Goal: Information Seeking & Learning: Find specific fact

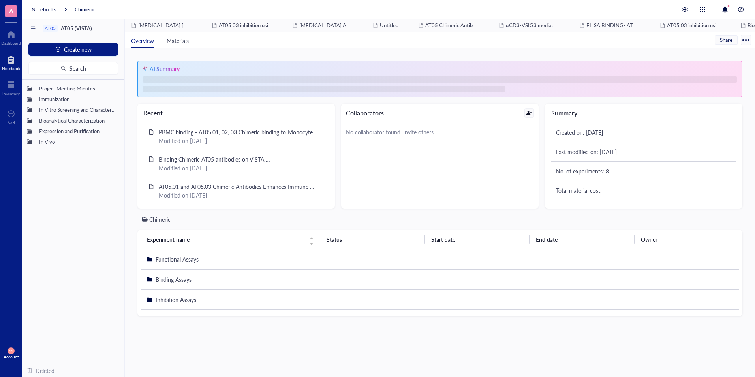
click at [9, 66] on div "Notebook" at bounding box center [11, 68] width 18 height 5
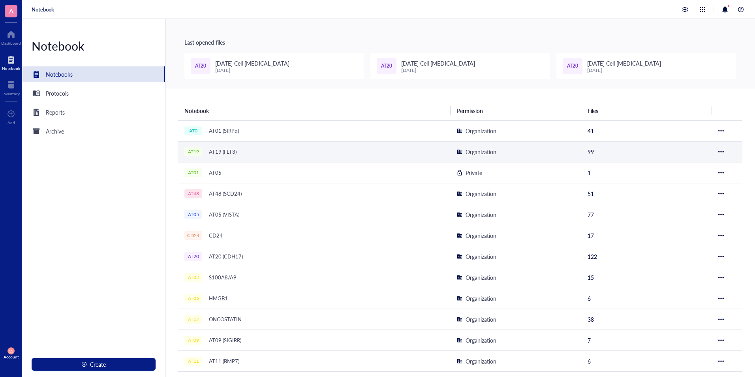
click at [223, 153] on div "AT19 (FLT3)" at bounding box center [222, 151] width 35 height 11
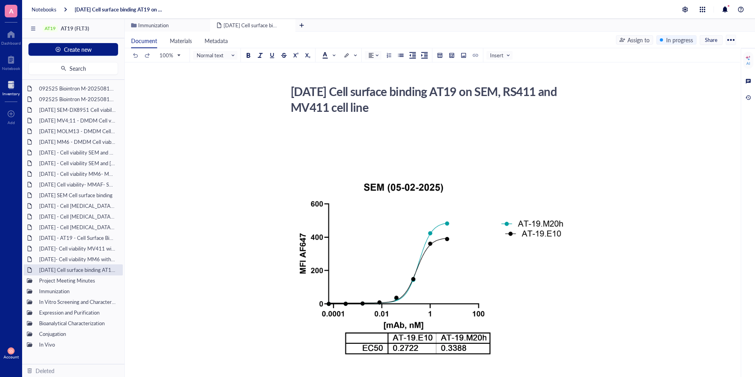
click at [6, 86] on div at bounding box center [10, 85] width 17 height 13
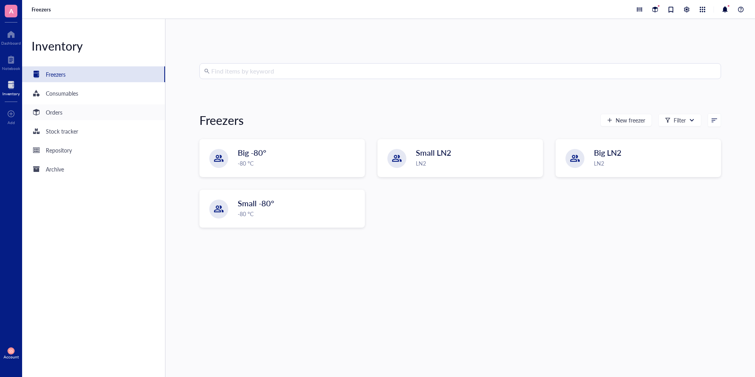
click at [54, 111] on div "Orders" at bounding box center [54, 112] width 17 height 9
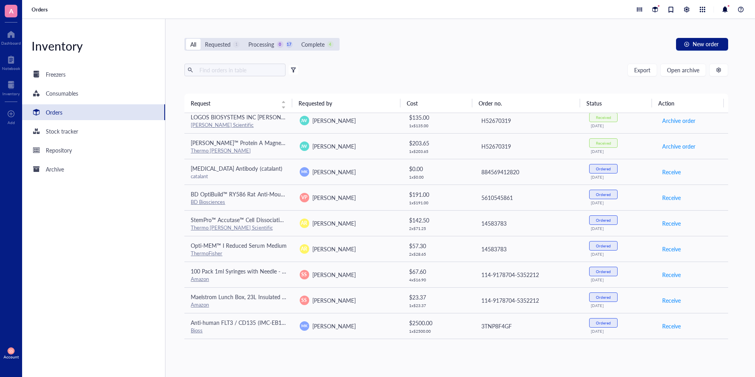
scroll to position [338, 0]
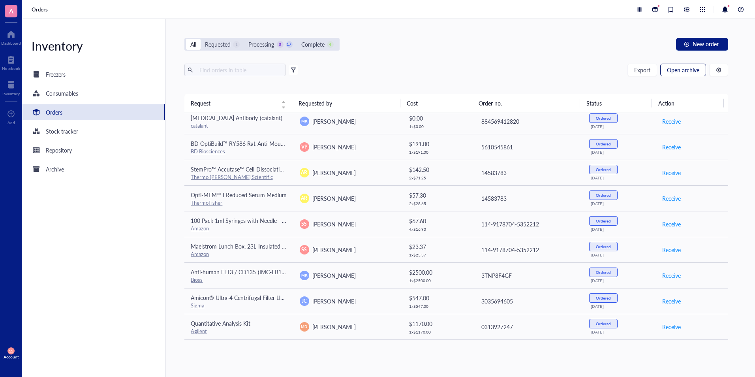
click at [681, 71] on span "Open archive" at bounding box center [683, 70] width 32 height 6
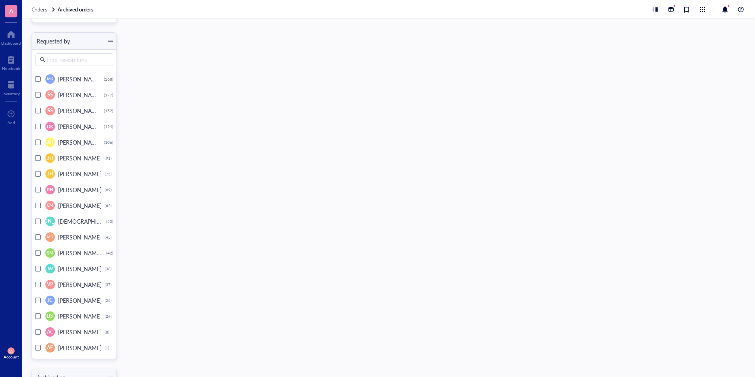
scroll to position [3273, 0]
click at [37, 193] on div at bounding box center [38, 191] width 6 height 6
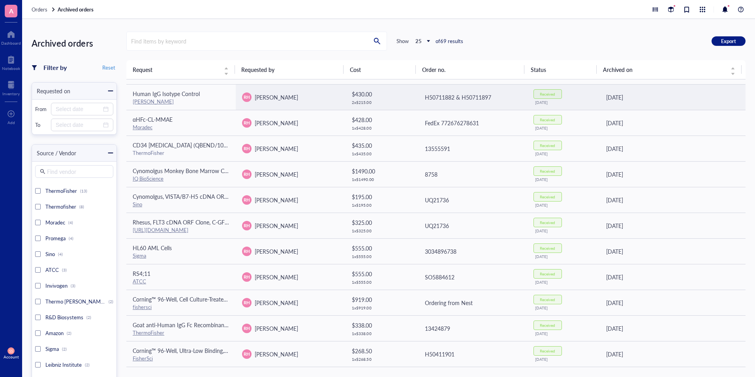
scroll to position [98, 0]
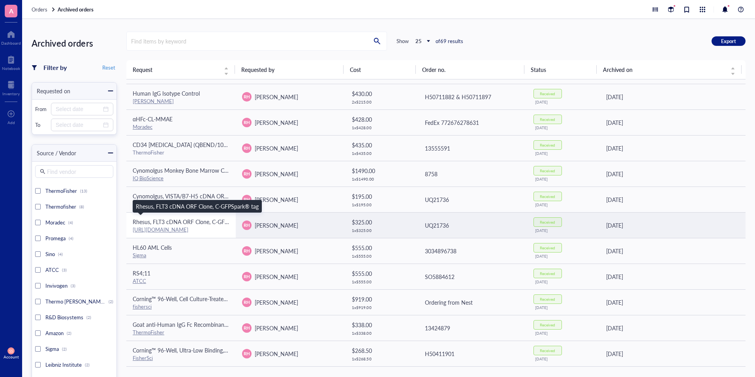
click at [168, 224] on span "Rhesus, FLT3 cDNA ORF Clone, C-GFPSpark® tag" at bounding box center [194, 221] width 123 height 8
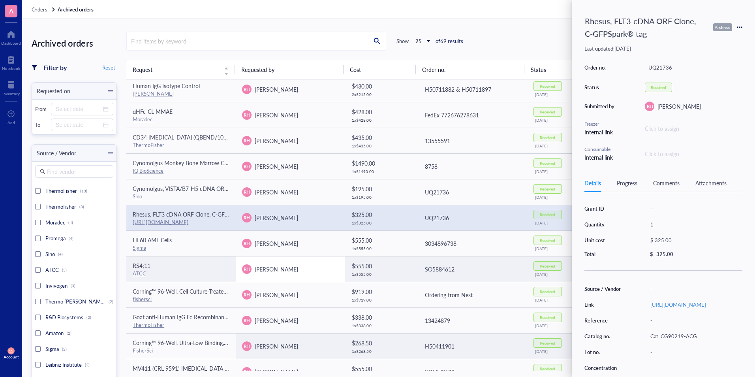
scroll to position [0, 0]
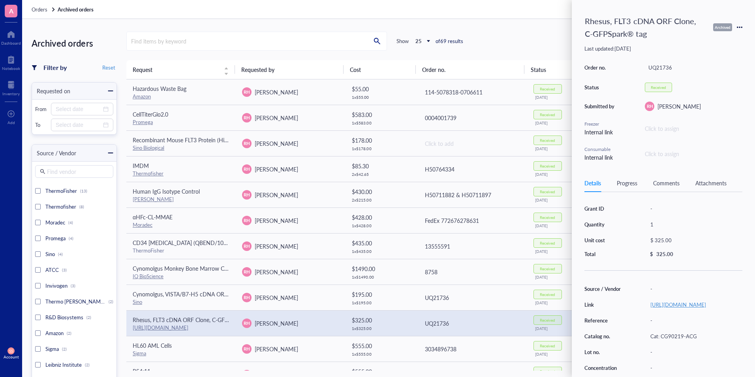
click at [668, 306] on link "[URL][DOMAIN_NAME]" at bounding box center [678, 303] width 56 height 7
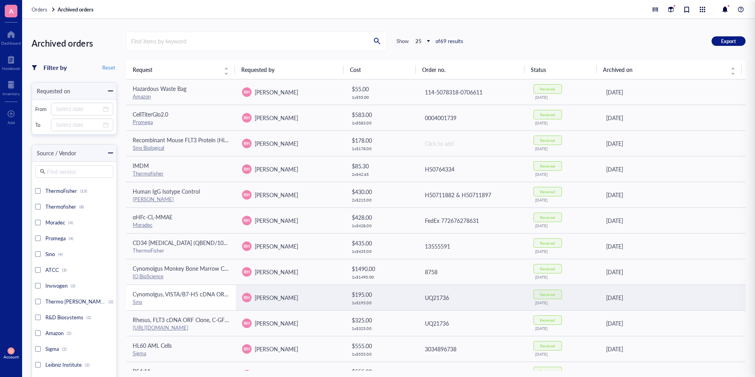
click at [188, 292] on span "Cynomolgus, VISTA/B7-H5 cDNA ORF Clone, C-DYKDDDDK (Flag®) tag" at bounding box center [222, 294] width 179 height 8
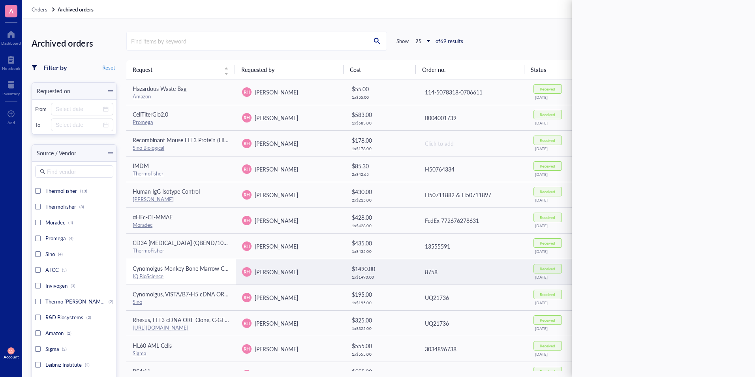
click at [175, 263] on td "Cynomolgus Monkey Bone Marrow Cells IQ BioScience" at bounding box center [180, 272] width 109 height 26
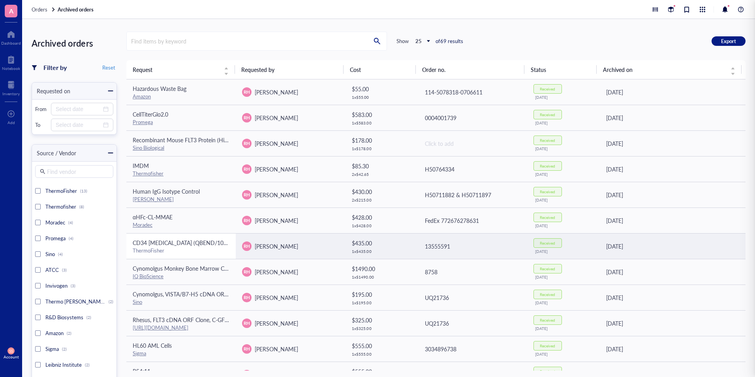
click at [178, 249] on div "ThermoFisher" at bounding box center [181, 250] width 97 height 7
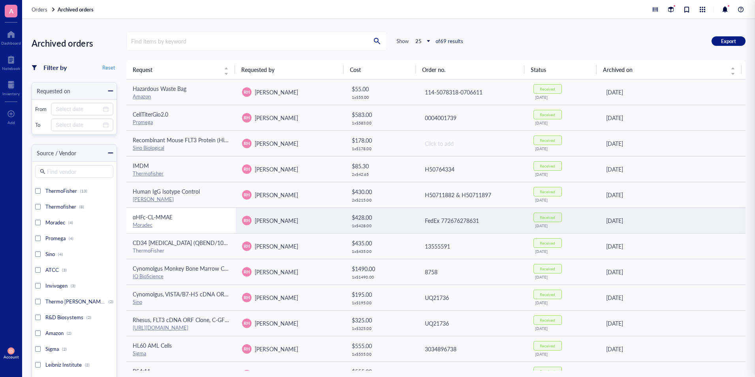
click at [174, 217] on div "αHFc-CL-MMAE" at bounding box center [181, 216] width 97 height 9
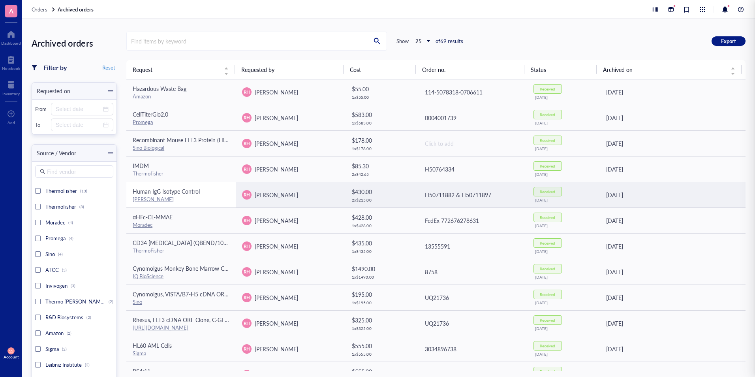
click at [167, 193] on span "Human IgG Isotype Control" at bounding box center [166, 191] width 67 height 8
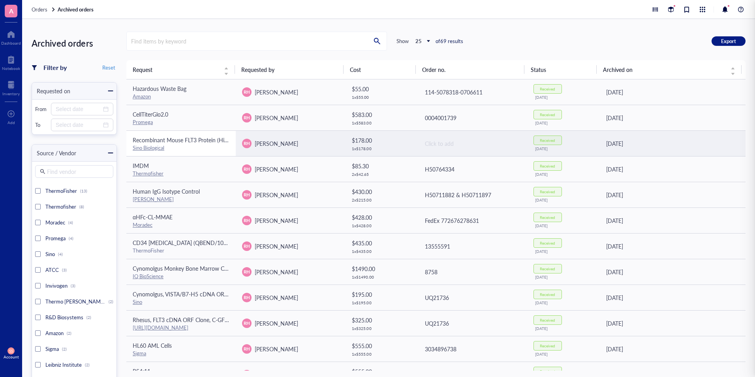
click at [163, 141] on span "Recombinant Mouse FLT3 Protein (His Tag), HPLC-verified" at bounding box center [204, 140] width 142 height 8
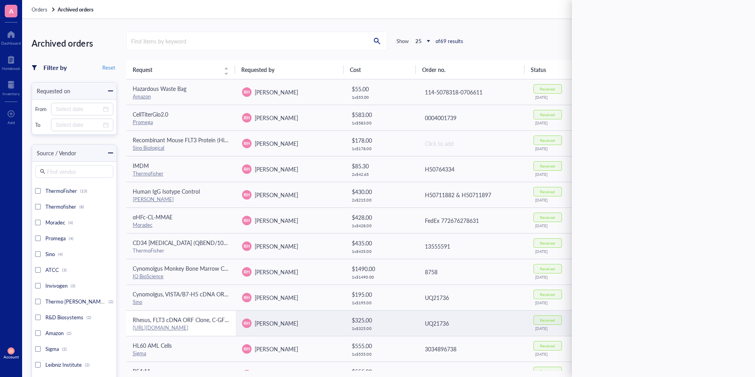
click at [187, 319] on span "Rhesus, FLT3 cDNA ORF Clone, C-GFPSpark® tag" at bounding box center [194, 319] width 123 height 8
